Goal: Transaction & Acquisition: Book appointment/travel/reservation

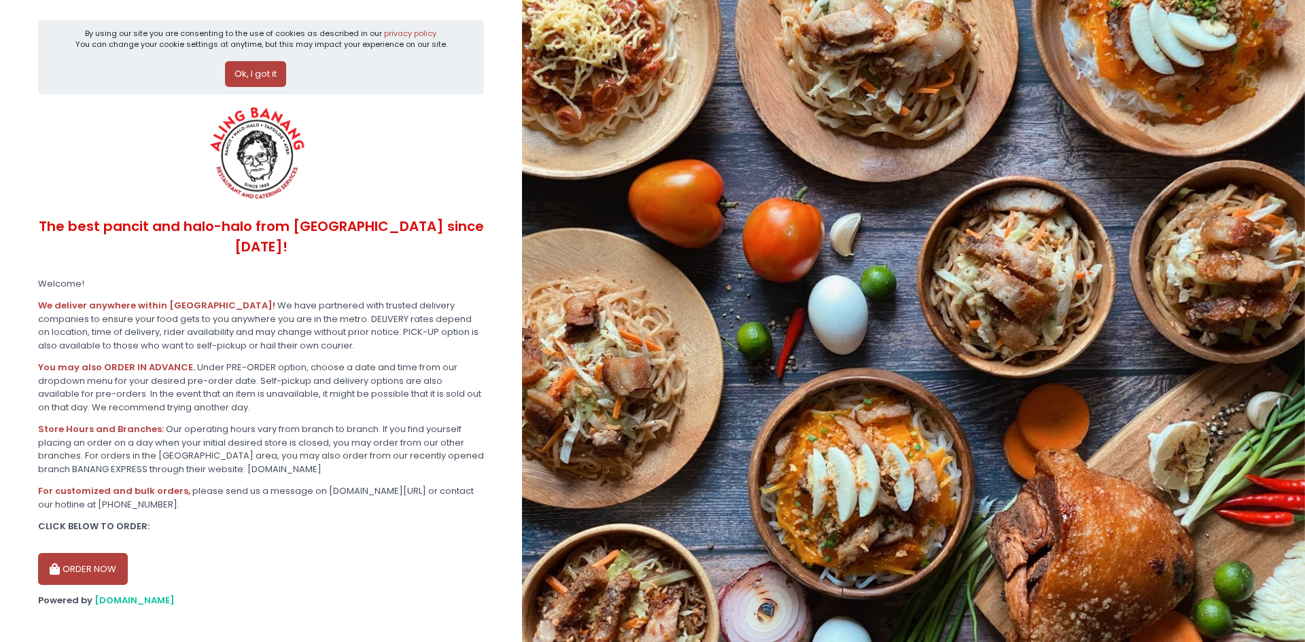
drag, startPoint x: 76, startPoint y: 552, endPoint x: 82, endPoint y: 545, distance: 9.2
click at [82, 553] on button "ORDER NOW" at bounding box center [83, 569] width 90 height 33
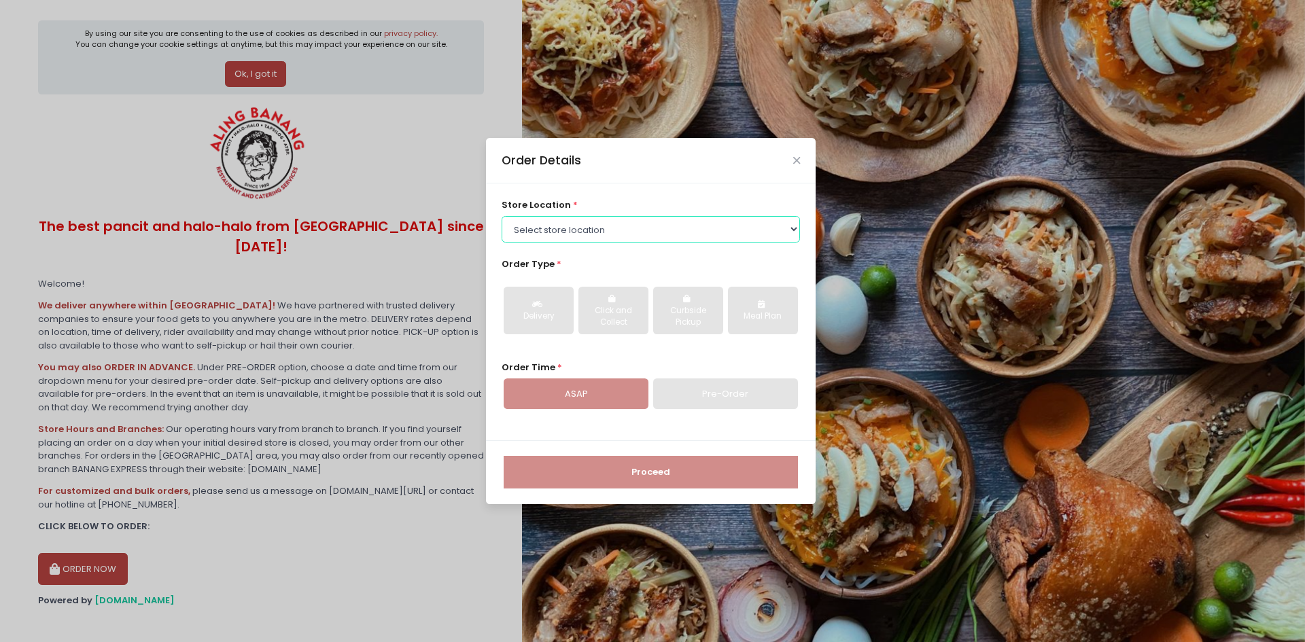
click at [639, 236] on select "Select store location ALING [GEOGRAPHIC_DATA] - [GEOGRAPHIC_DATA] [GEOGRAPHIC_D…" at bounding box center [651, 229] width 299 height 26
select select "614aec22e4942a4c99b403a1"
click at [502, 216] on select "Select store location ALING [GEOGRAPHIC_DATA] - [GEOGRAPHIC_DATA] [GEOGRAPHIC_D…" at bounding box center [651, 229] width 299 height 26
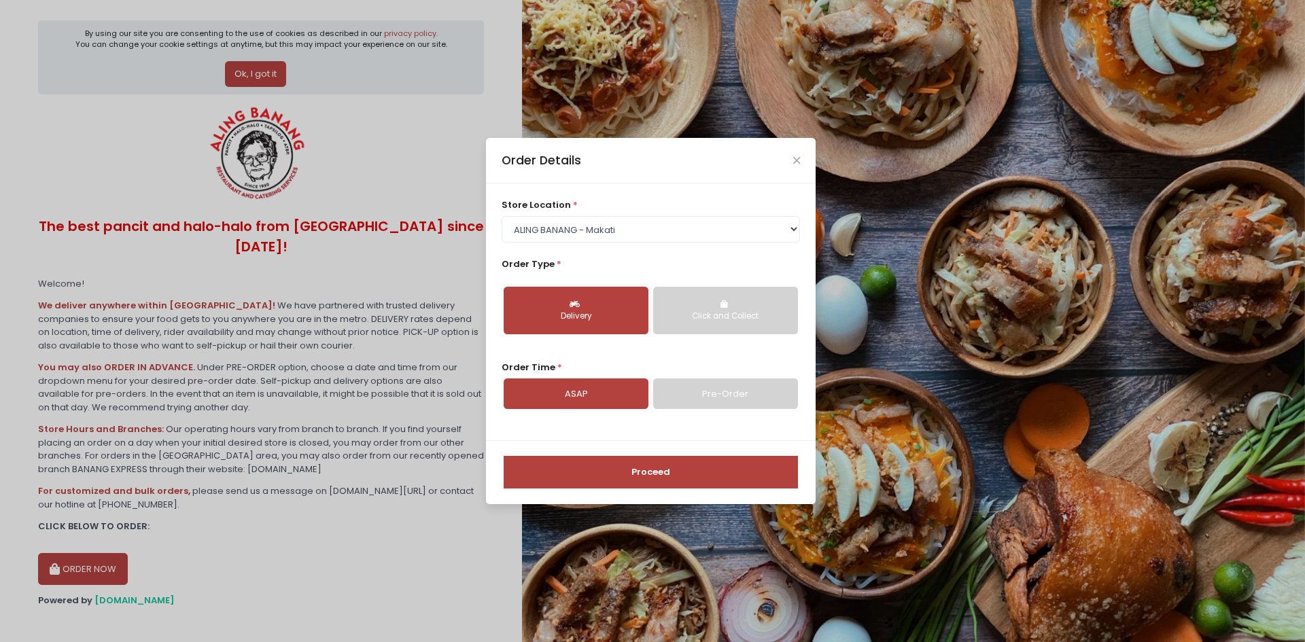
click at [699, 393] on link "Pre-Order" at bounding box center [725, 394] width 145 height 31
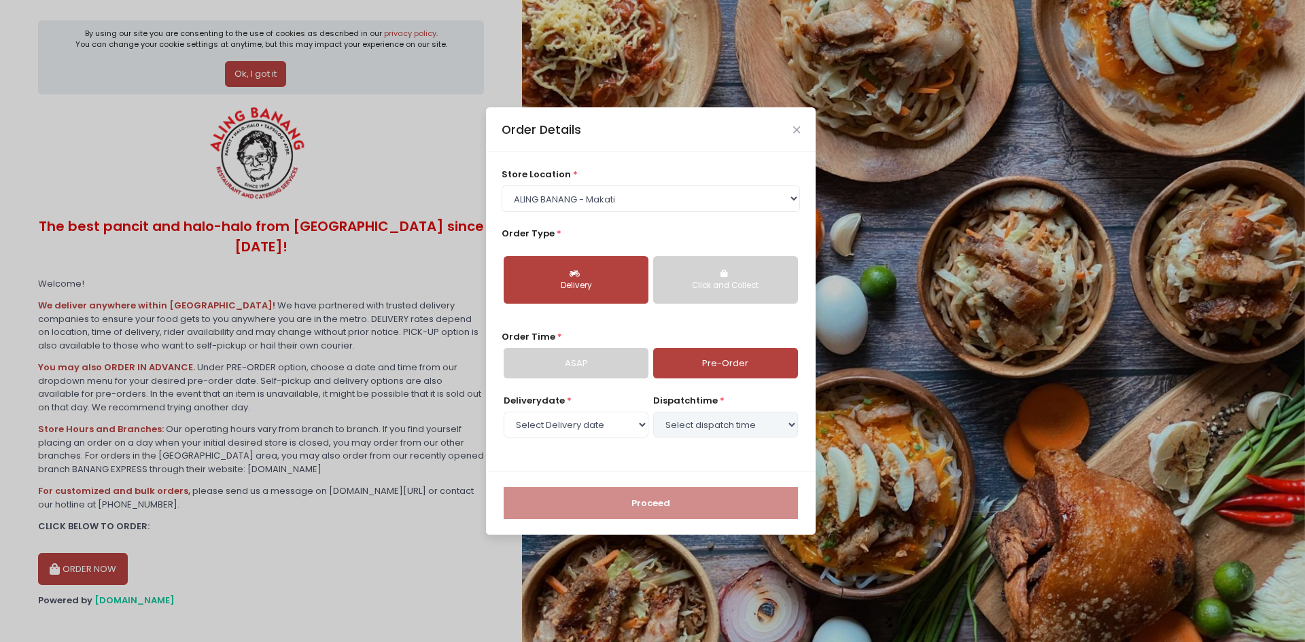
select select "[DATE]"
click at [770, 425] on select "Select dispatch time 02:30 PM - 03:00 PM 03:00 PM - 03:30 PM 03:30 PM - 04:00 P…" at bounding box center [725, 425] width 145 height 26
select select "15:00"
click at [653, 412] on select "Select dispatch time 02:30 PM - 03:00 PM 03:00 PM - 03:30 PM 03:30 PM - 04:00 P…" at bounding box center [725, 425] width 145 height 26
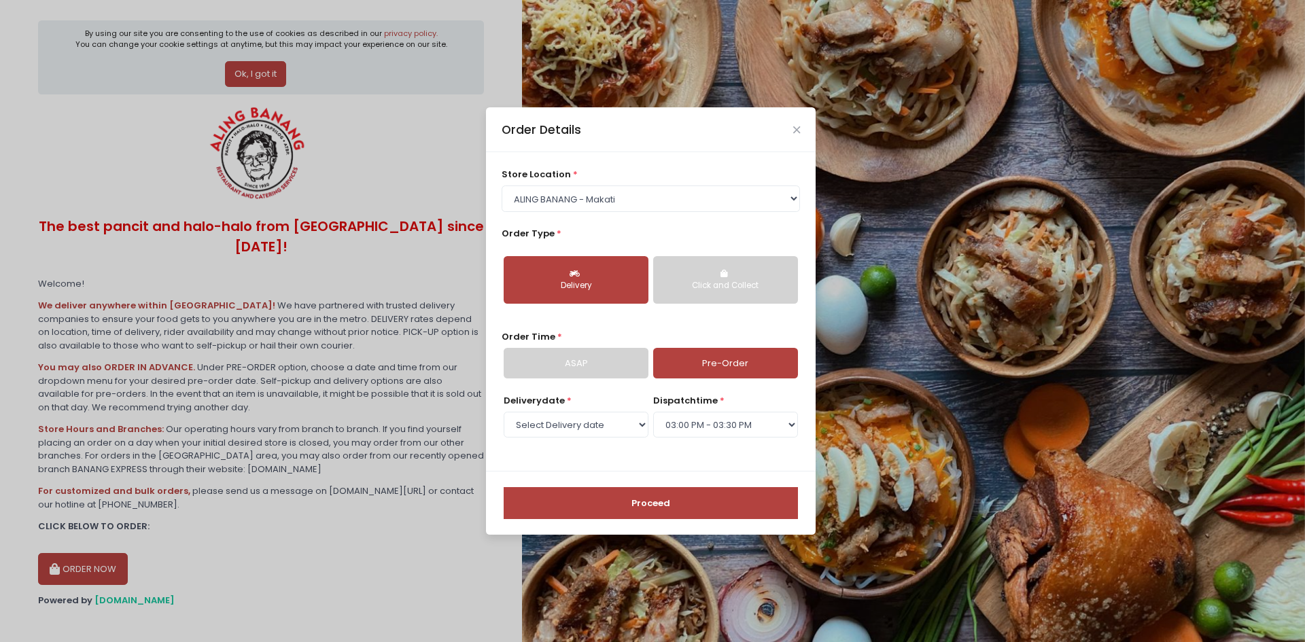
click at [666, 496] on button "Proceed" at bounding box center [651, 503] width 294 height 33
